Goal: Check status: Check status

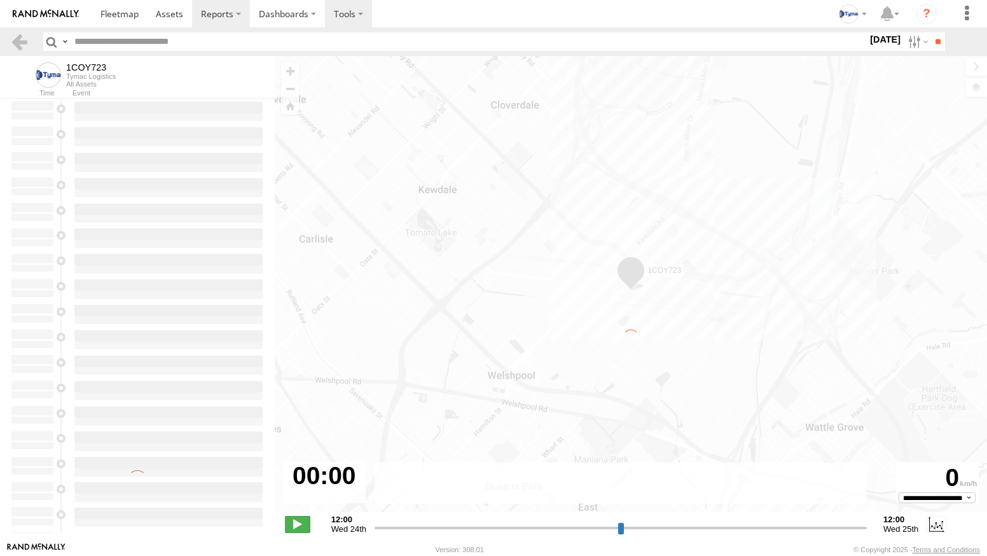
type input "**********"
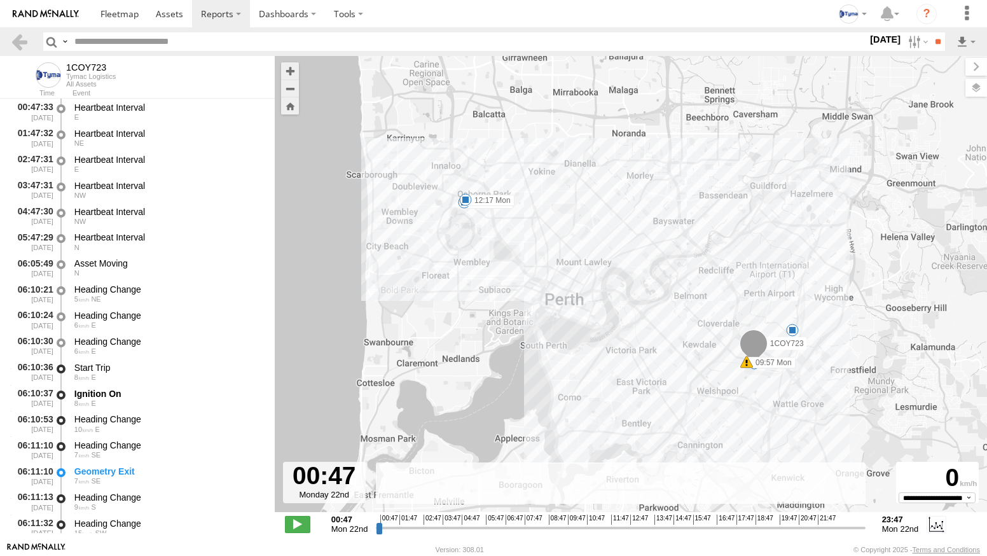
click at [46, 6] on link at bounding box center [46, 13] width 92 height 27
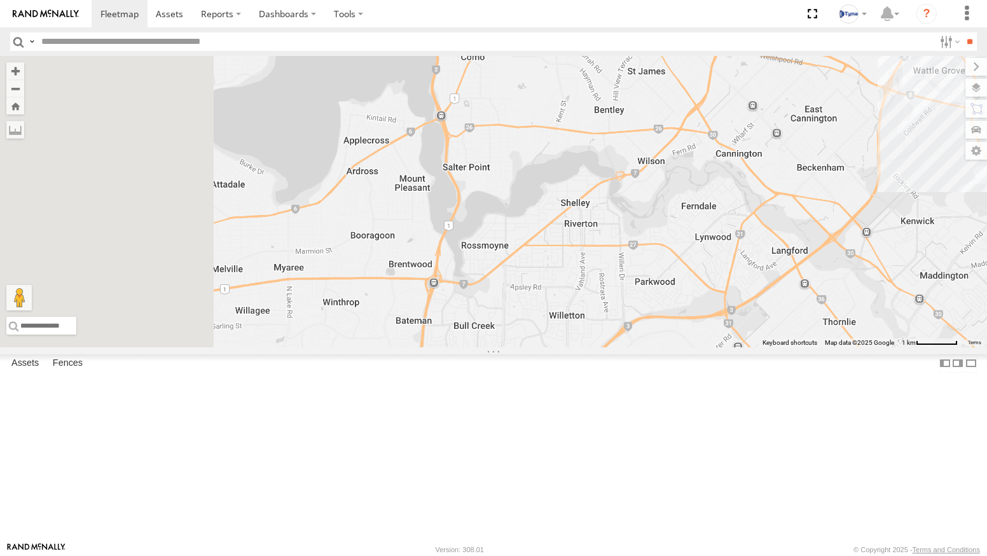
drag, startPoint x: 477, startPoint y: 455, endPoint x: 668, endPoint y: 329, distance: 228.2
click at [668, 330] on div at bounding box center [493, 201] width 987 height 291
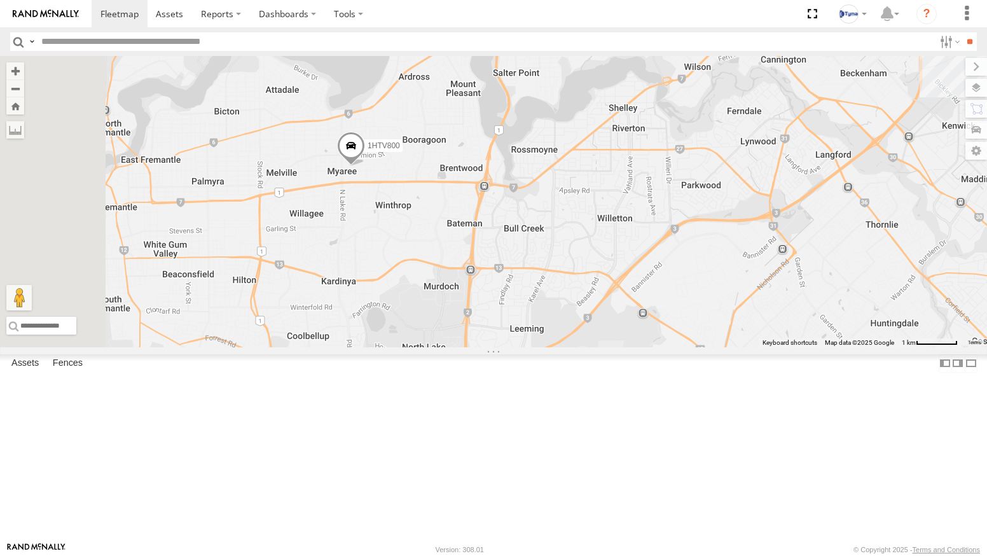
drag, startPoint x: 714, startPoint y: 416, endPoint x: 704, endPoint y: 361, distance: 56.1
click at [704, 347] on div "1HTV800" at bounding box center [493, 201] width 987 height 291
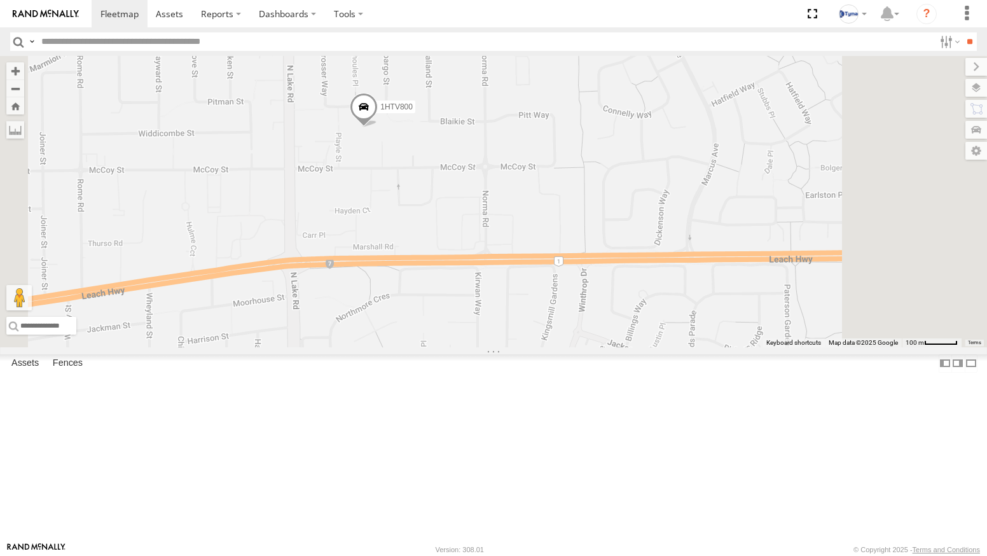
click at [378, 127] on span at bounding box center [364, 110] width 28 height 34
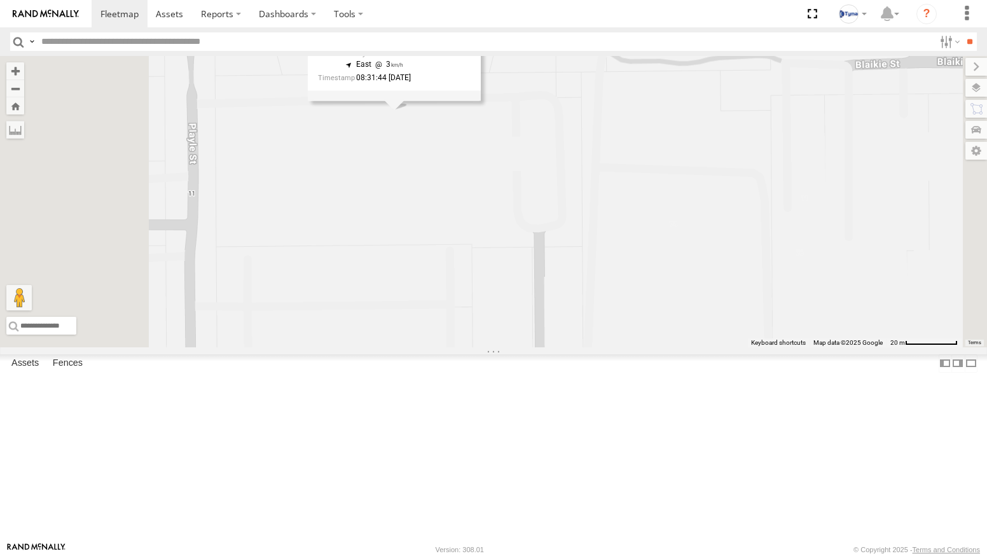
drag, startPoint x: 545, startPoint y: 190, endPoint x: 540, endPoint y: 315, distance: 124.7
click at [540, 315] on div "1HTV800 1HTV800 All Assets Playle St Myaree -32.04235 , 115.81822 East 3 08:31:…" at bounding box center [493, 201] width 987 height 291
